Goal: Task Accomplishment & Management: Use online tool/utility

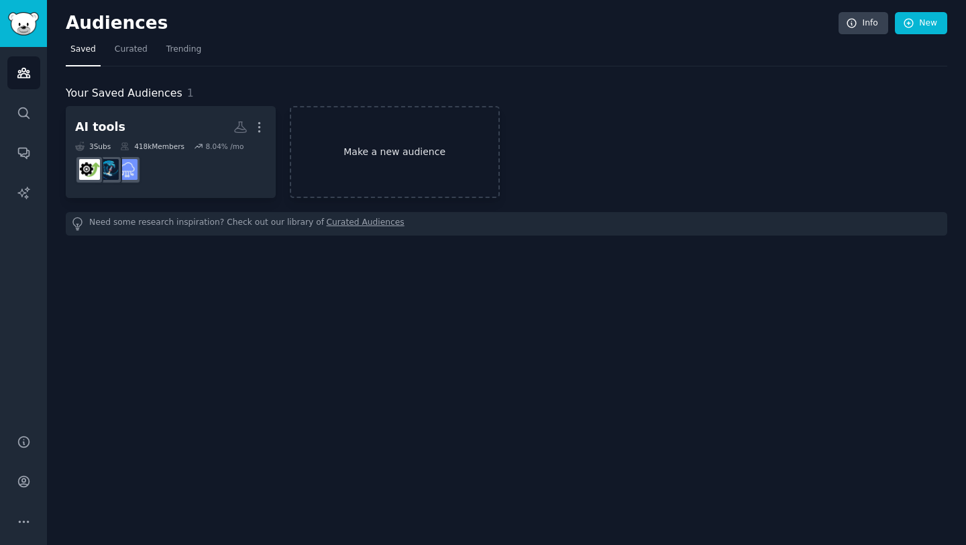
click at [359, 158] on link "Make a new audience" at bounding box center [395, 152] width 210 height 92
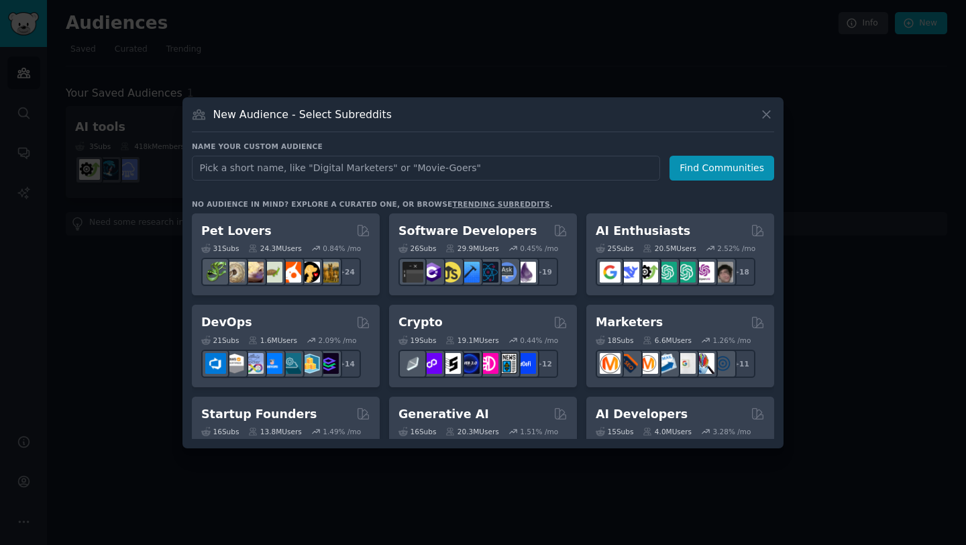
click at [329, 170] on input "text" at bounding box center [426, 168] width 468 height 25
type input "fyxer"
click button "Find Communities" at bounding box center [721, 168] width 105 height 25
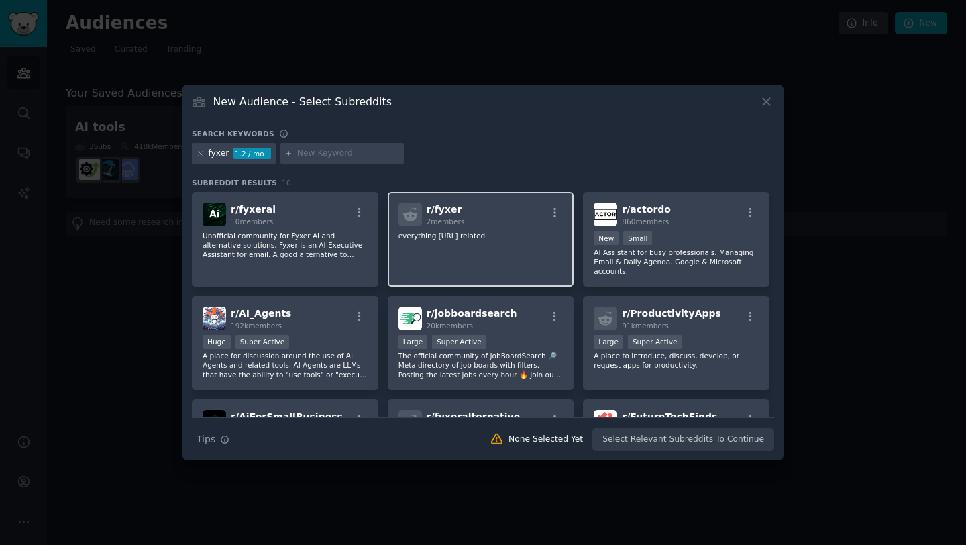
click at [445, 213] on span "r/ fyxer" at bounding box center [445, 209] width 36 height 11
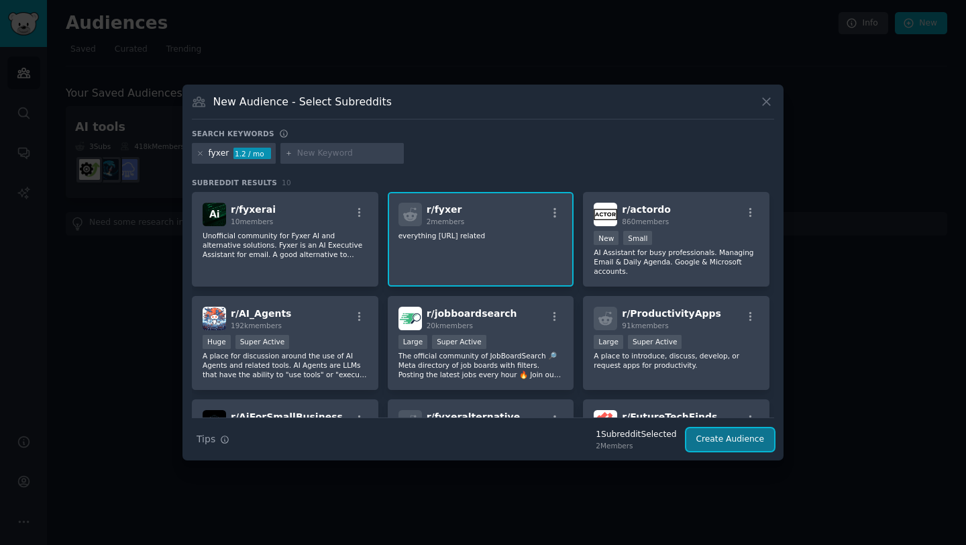
click at [740, 448] on button "Create Audience" at bounding box center [730, 439] width 89 height 23
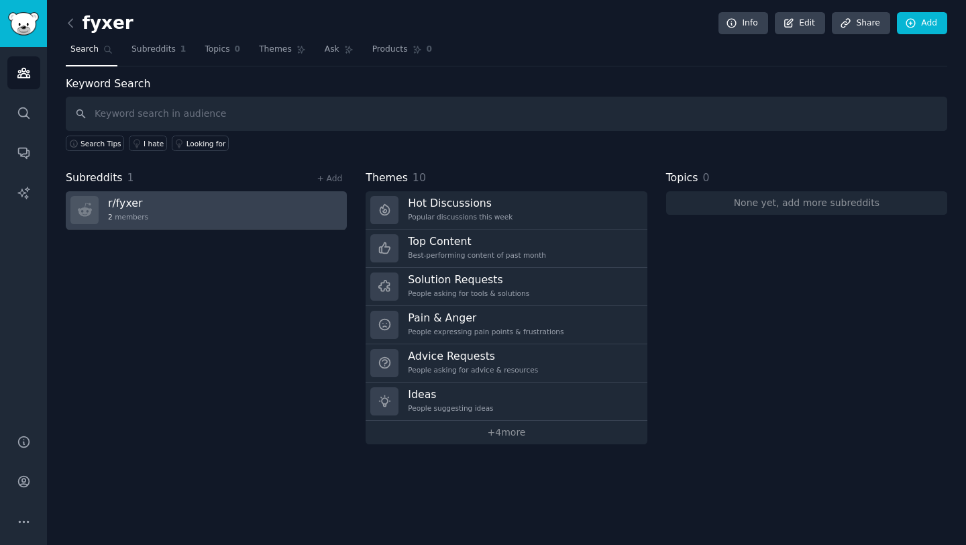
click at [129, 203] on h3 "r/ fyxer" at bounding box center [128, 203] width 40 height 14
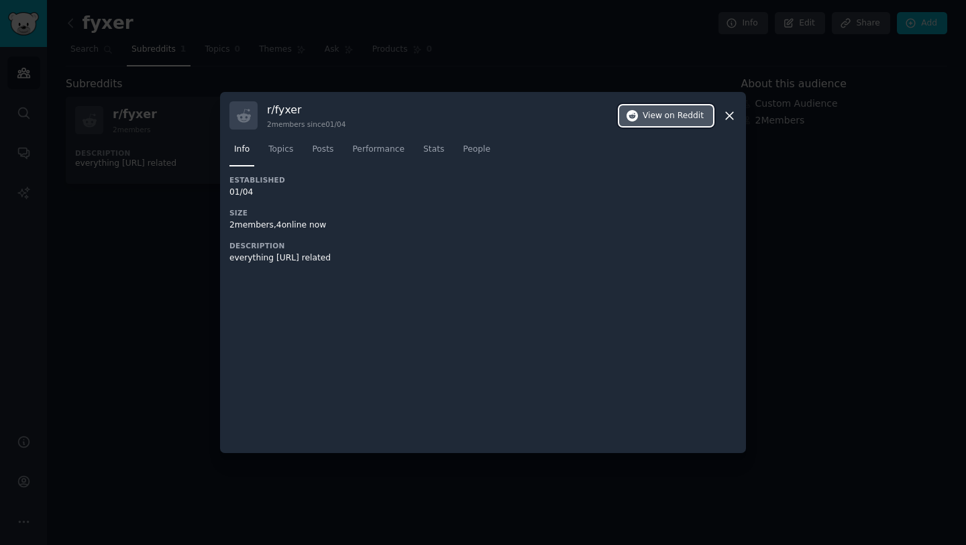
click at [657, 116] on span "View on Reddit" at bounding box center [672, 116] width 61 height 12
click at [730, 115] on icon at bounding box center [729, 115] width 7 height 7
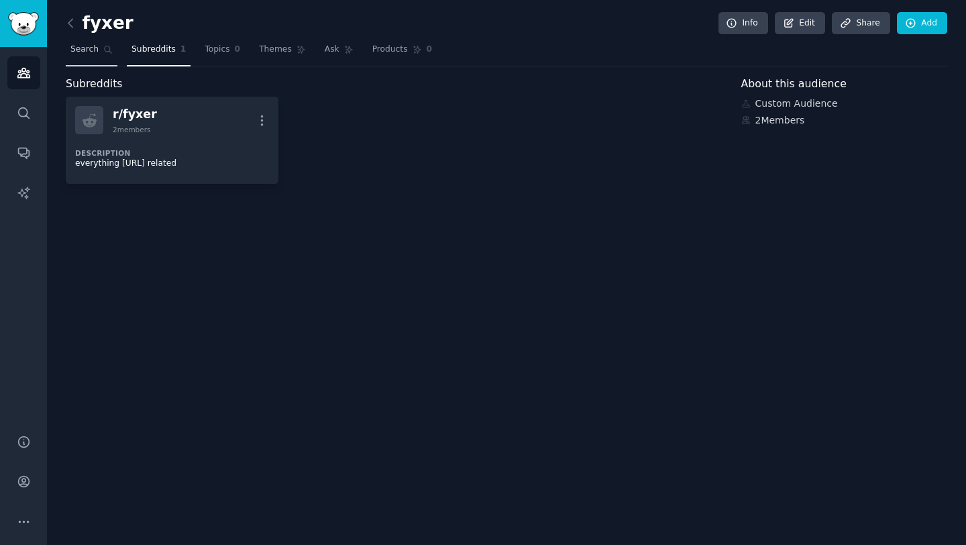
click at [84, 50] on span "Search" at bounding box center [84, 50] width 28 height 12
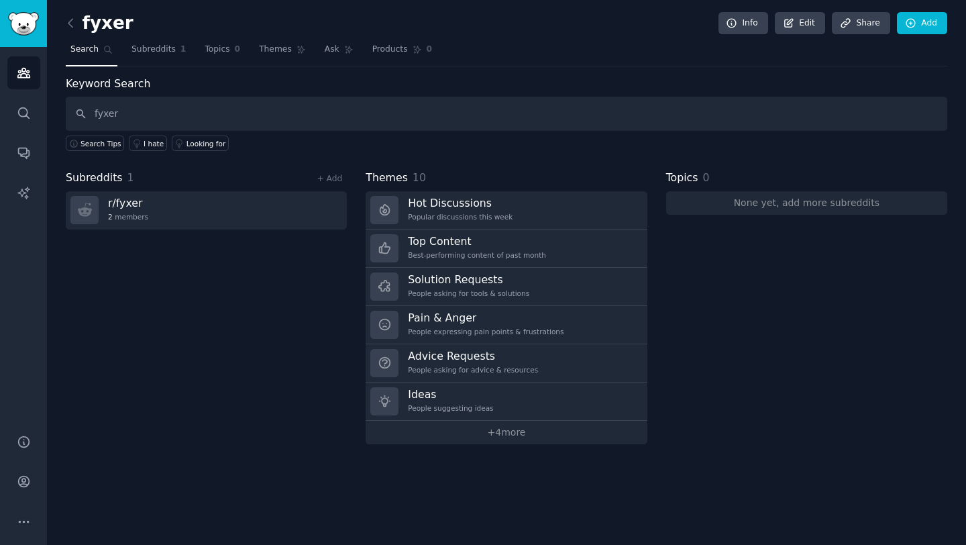
type input "fyxer"
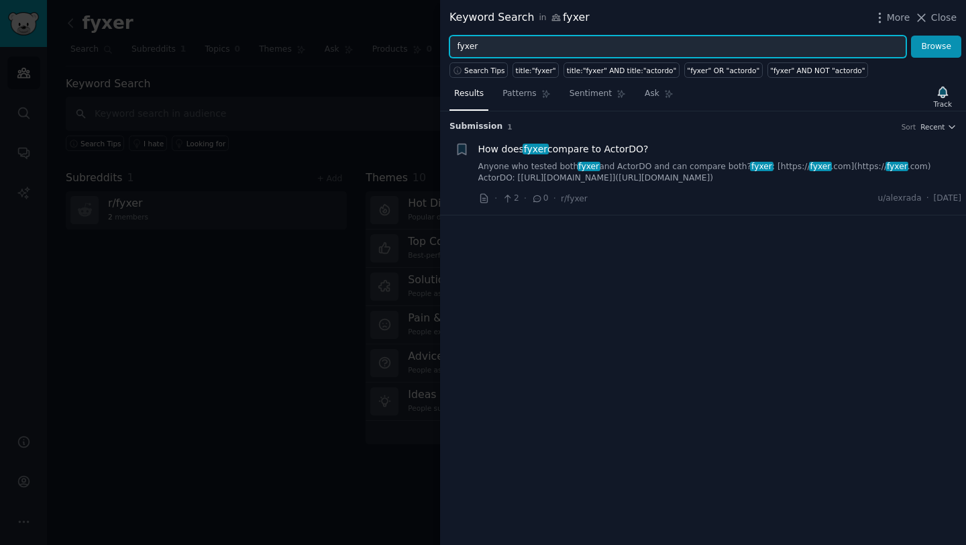
click at [470, 48] on input "fyxer" at bounding box center [677, 47] width 457 height 23
click at [911, 36] on button "Browse" at bounding box center [936, 47] width 50 height 23
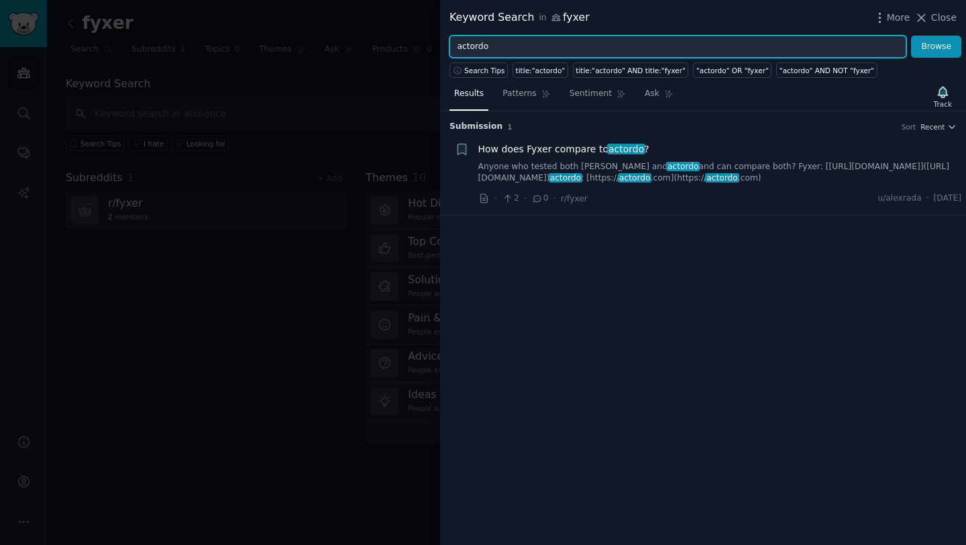
click at [472, 44] on input "actordo" at bounding box center [677, 47] width 457 height 23
click at [911, 36] on button "Browse" at bounding box center [936, 47] width 50 height 23
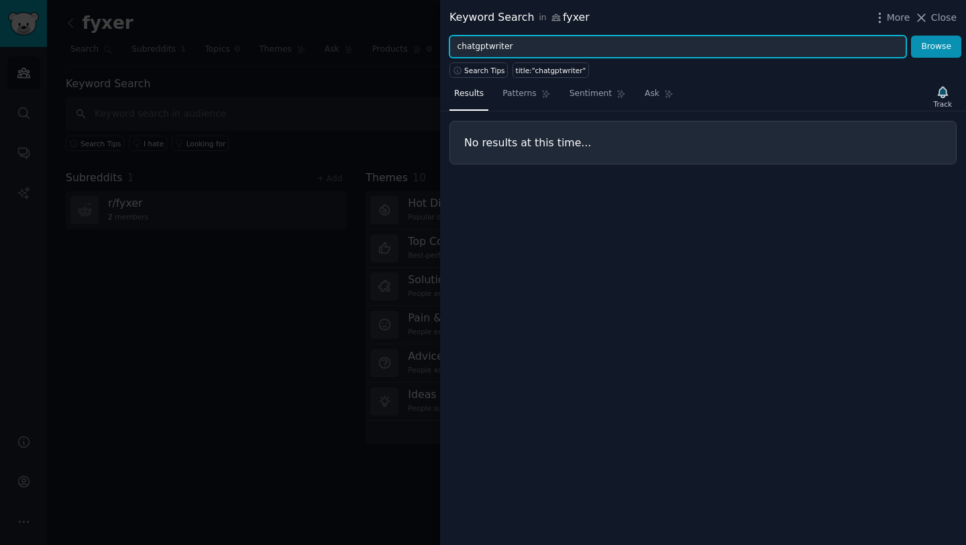
click at [486, 49] on input "chatgptwriter" at bounding box center [677, 47] width 457 height 23
type input "chatgpt writer"
click at [911, 36] on button "Browse" at bounding box center [936, 47] width 50 height 23
click at [492, 51] on input "chatgpt writer" at bounding box center [677, 47] width 457 height 23
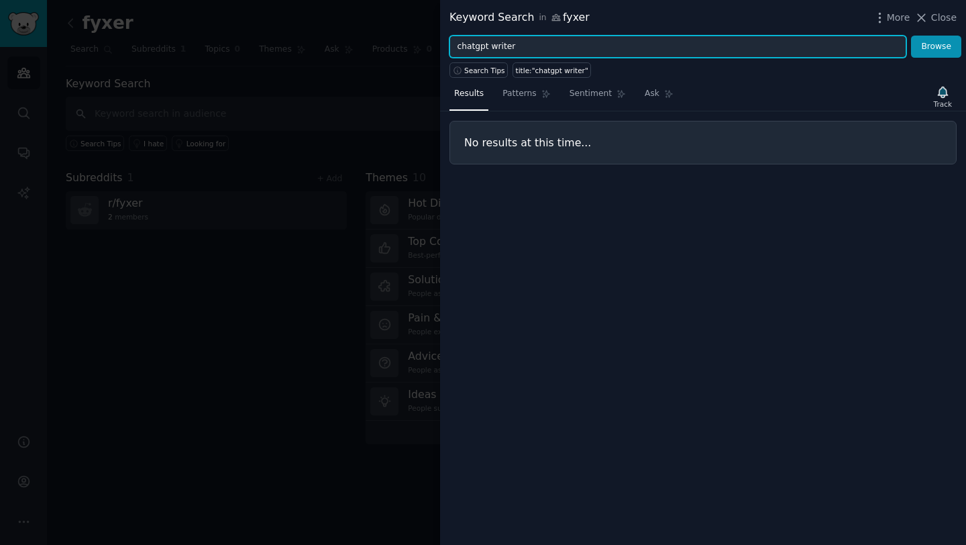
click at [492, 51] on input "chatgpt writer" at bounding box center [677, 47] width 457 height 23
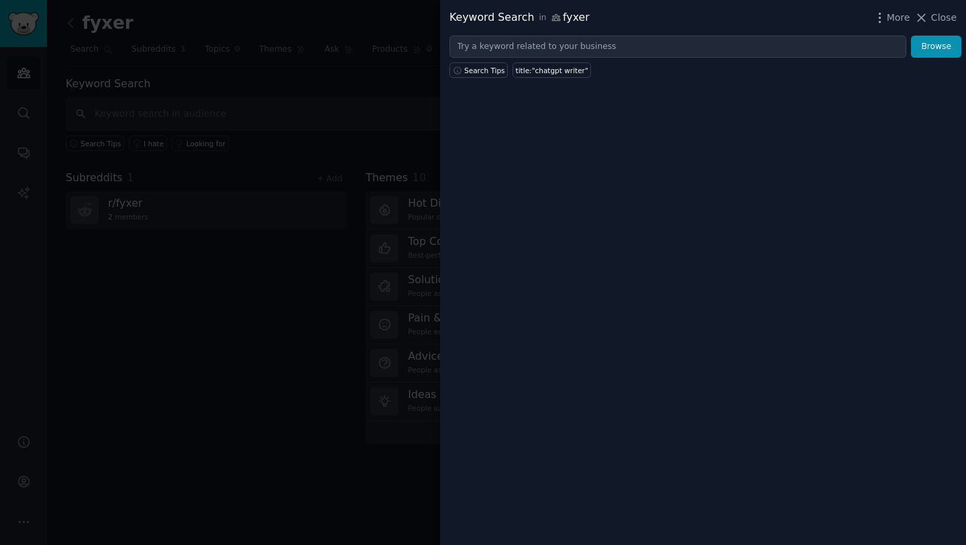
click at [375, 125] on div at bounding box center [483, 272] width 966 height 545
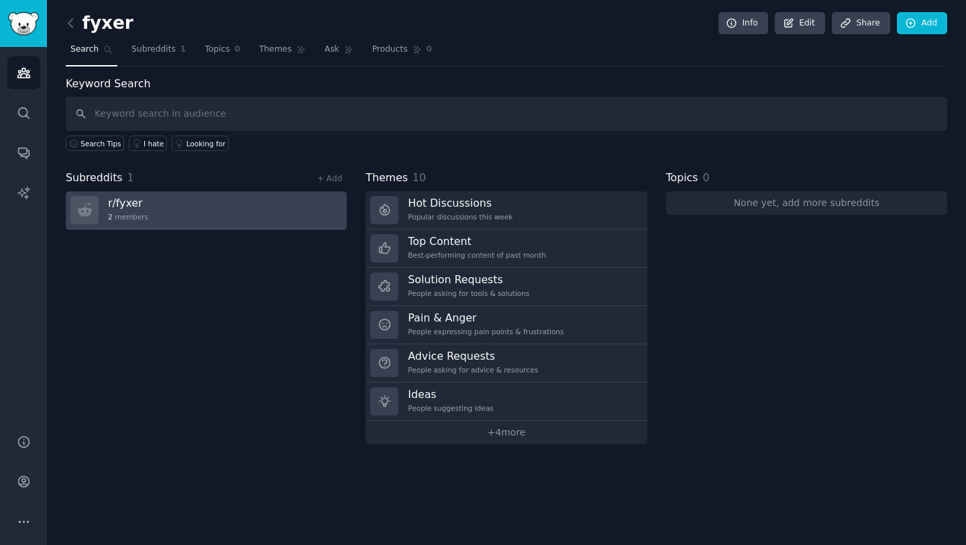
click at [128, 202] on h3 "r/ fyxer" at bounding box center [128, 203] width 40 height 14
